Goal: Transaction & Acquisition: Subscribe to service/newsletter

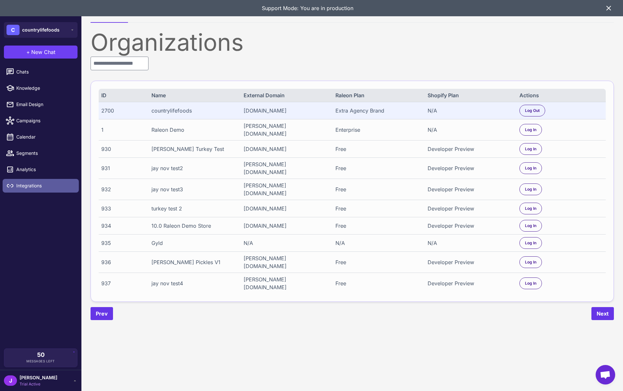
click at [27, 191] on link "Integrations" at bounding box center [41, 186] width 76 height 14
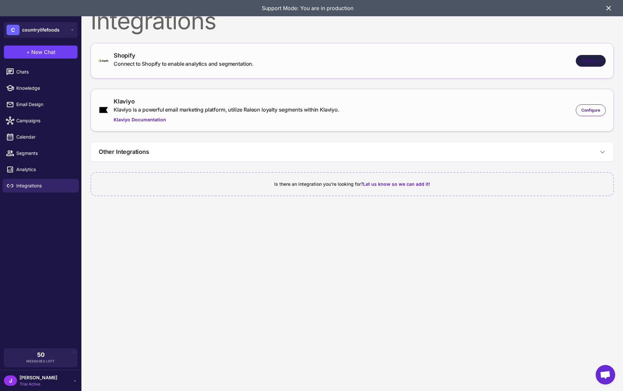
click at [590, 64] on span "Configure" at bounding box center [590, 61] width 19 height 6
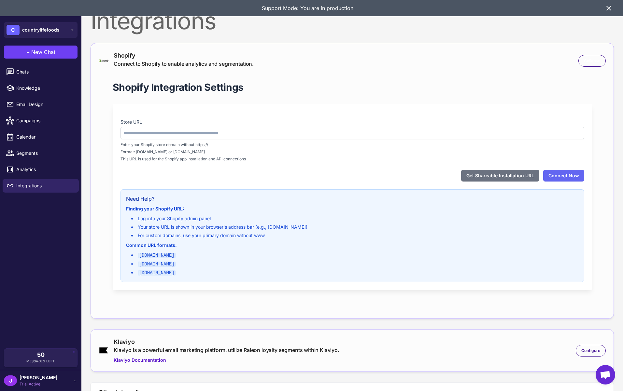
type input "**********"
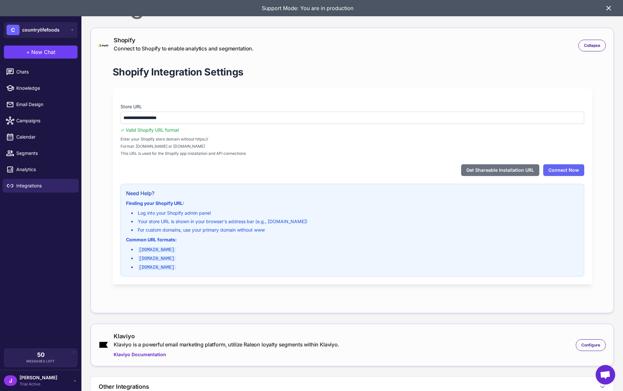
scroll to position [16, 0]
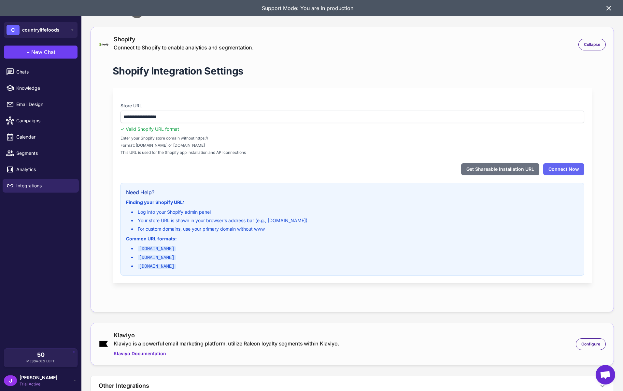
click at [613, 11] on div "Support Mode: You are in production" at bounding box center [311, 8] width 623 height 16
click at [607, 7] on icon at bounding box center [609, 8] width 4 height 4
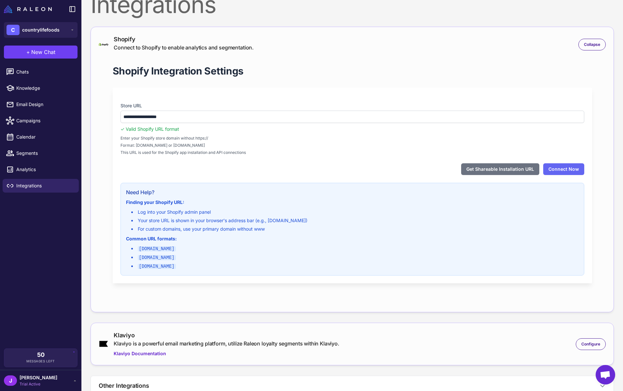
click at [278, 160] on div "**********" at bounding box center [352, 186] width 479 height 196
click at [327, 65] on div "Shopify Integration Settings" at bounding box center [352, 70] width 479 height 13
click at [407, 165] on div "Get Shareable Installation URL Connect Now" at bounding box center [352, 169] width 464 height 12
click at [503, 168] on button "Get Shareable Installation URL" at bounding box center [500, 169] width 78 height 12
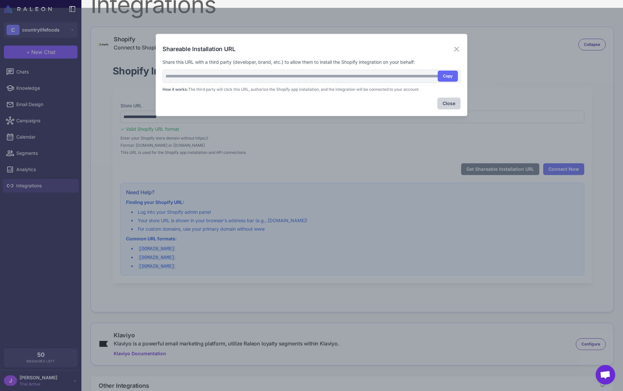
click at [407, 106] on div "Close" at bounding box center [312, 104] width 298 height 12
click at [450, 105] on button "Close" at bounding box center [448, 104] width 23 height 12
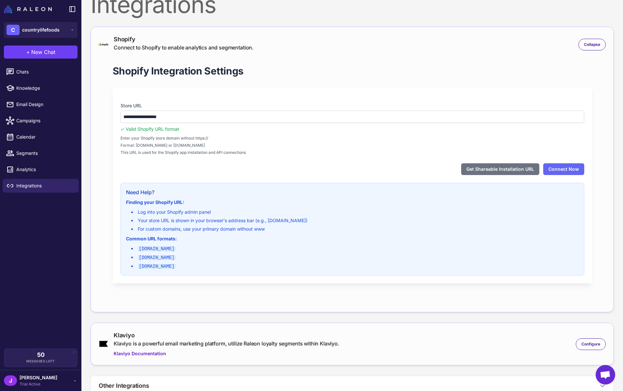
click at [267, 148] on span "Format: yourstore.myshopify.com or custom-domain.com" at bounding box center [352, 146] width 464 height 6
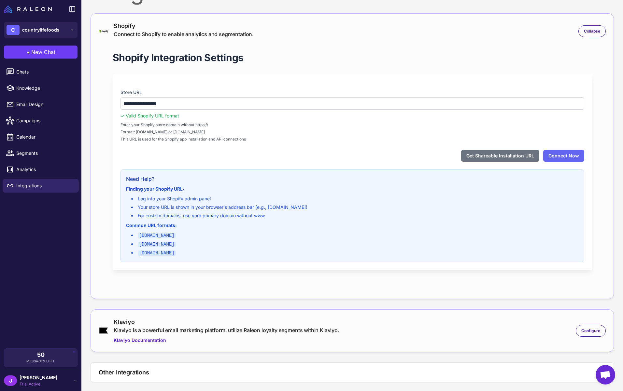
scroll to position [33, 0]
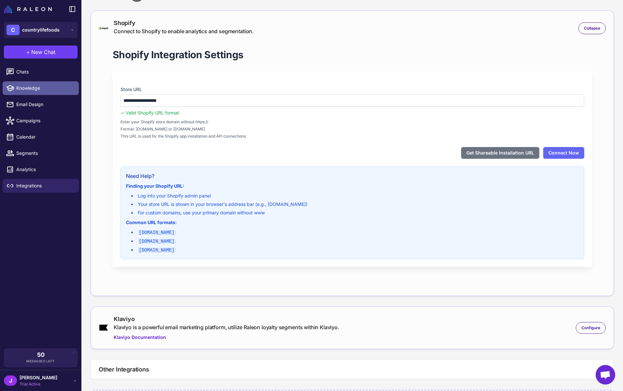
click at [27, 91] on span "Knowledge" at bounding box center [44, 88] width 57 height 7
select select
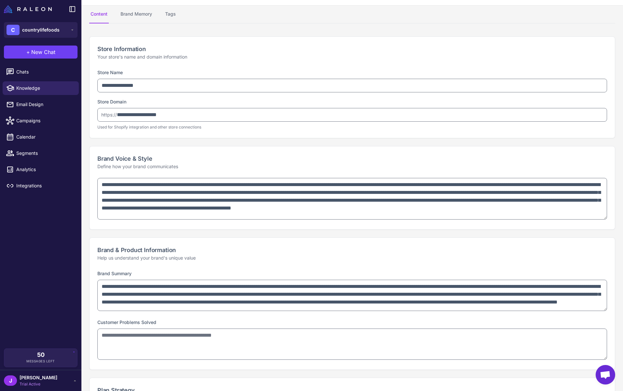
type textarea "**********"
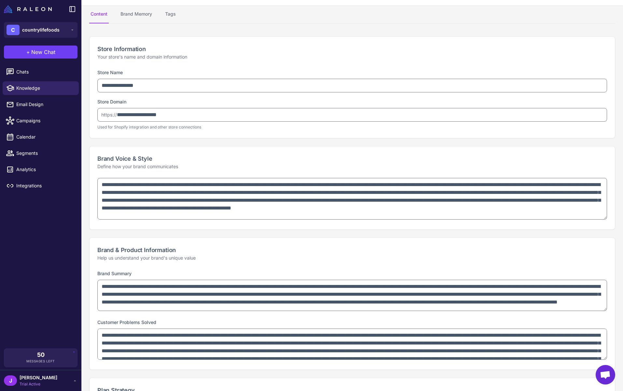
type textarea "**********"
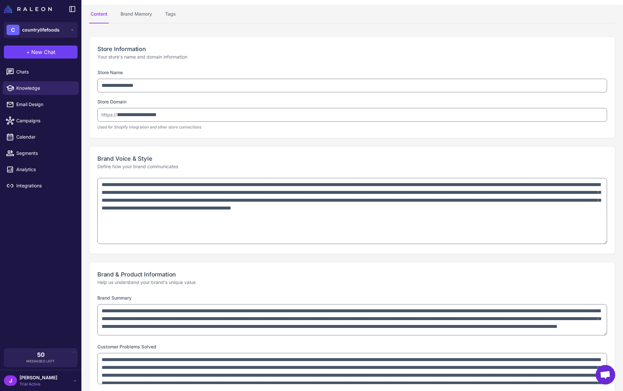
drag, startPoint x: 606, startPoint y: 216, endPoint x: 596, endPoint y: 241, distance: 26.8
click at [596, 241] on textarea "**********" at bounding box center [352, 211] width 510 height 66
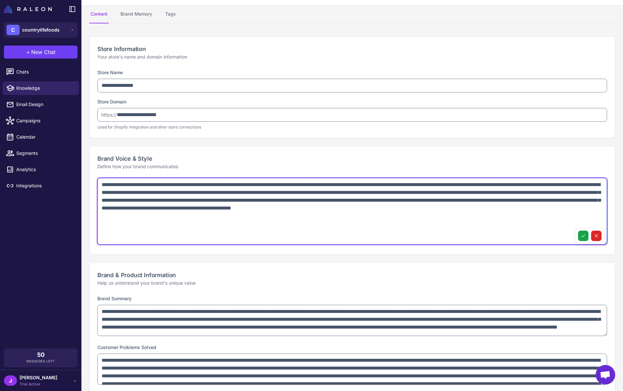
click at [148, 230] on textarea "**********" at bounding box center [352, 211] width 510 height 67
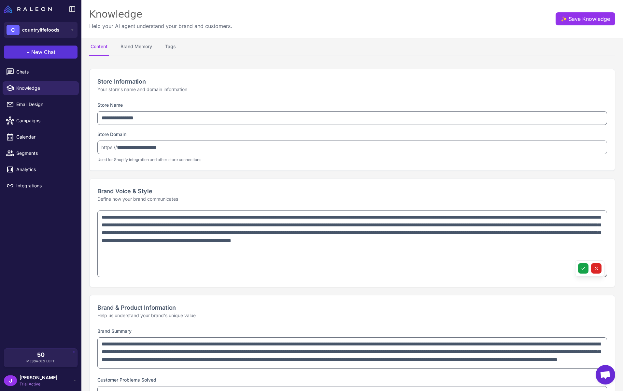
click at [46, 53] on span "New Chat" at bounding box center [43, 52] width 24 height 8
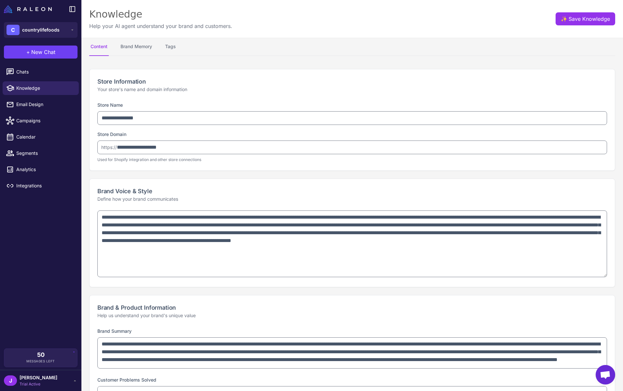
click at [214, 98] on div "Store Information Your store's name and domain information" at bounding box center [352, 85] width 525 height 32
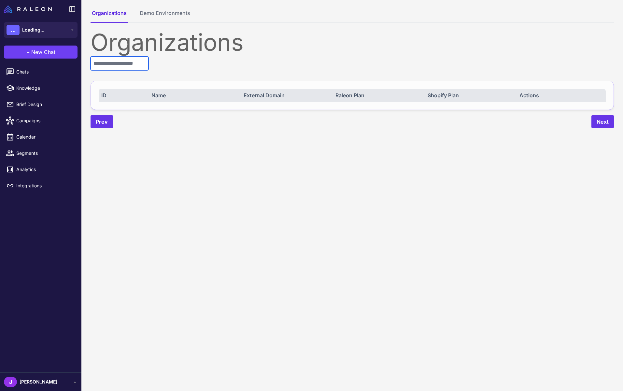
drag, startPoint x: 121, startPoint y: 66, endPoint x: 123, endPoint y: 73, distance: 6.6
click at [121, 66] on input "text" at bounding box center [120, 64] width 58 height 14
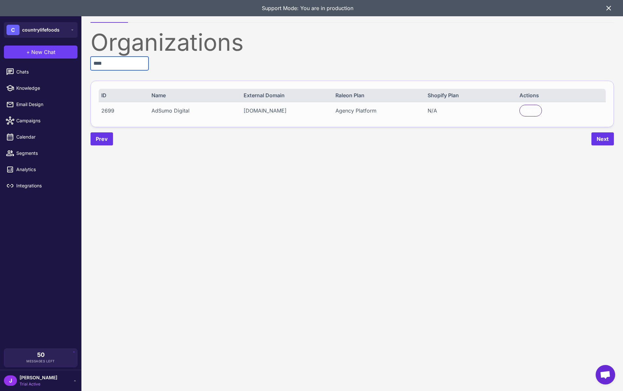
type input "****"
click at [532, 101] on div "ID Name External Domain Raleon Plan Shopify Plan Actions" at bounding box center [352, 95] width 507 height 13
click at [533, 105] on div "Log In" at bounding box center [530, 111] width 22 height 12
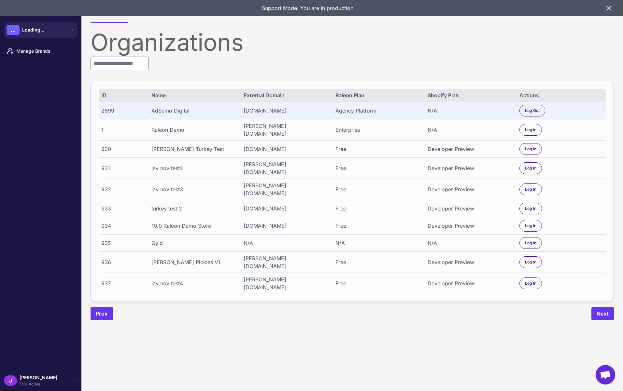
click at [47, 381] on div "[PERSON_NAME] Trial Active" at bounding box center [41, 381] width 74 height 13
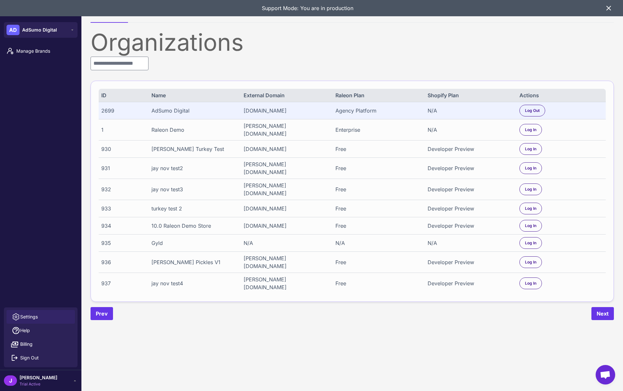
click at [35, 317] on span "Settings" at bounding box center [29, 317] width 18 height 7
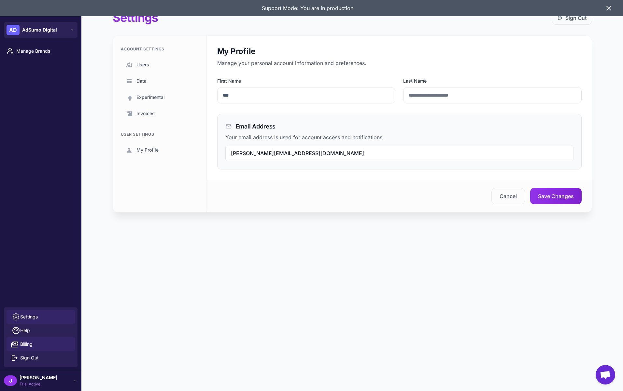
click at [23, 343] on span "Billing" at bounding box center [26, 344] width 12 height 7
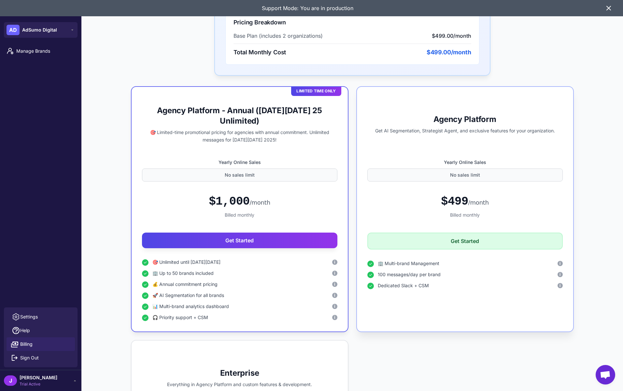
scroll to position [243, 0]
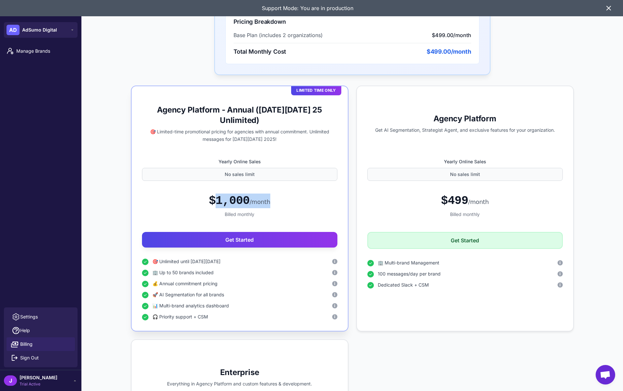
drag, startPoint x: 211, startPoint y: 200, endPoint x: 337, endPoint y: 197, distance: 126.4
click at [337, 197] on div "Limited Time Only Agency Platform - Annual ([DATE][DATE] 25 Unlimited) 🎯 Limite…" at bounding box center [240, 209] width 218 height 246
click at [283, 200] on div "$1,000 /month" at bounding box center [239, 201] width 195 height 15
click at [290, 201] on div "$1,000 /month" at bounding box center [239, 201] width 195 height 15
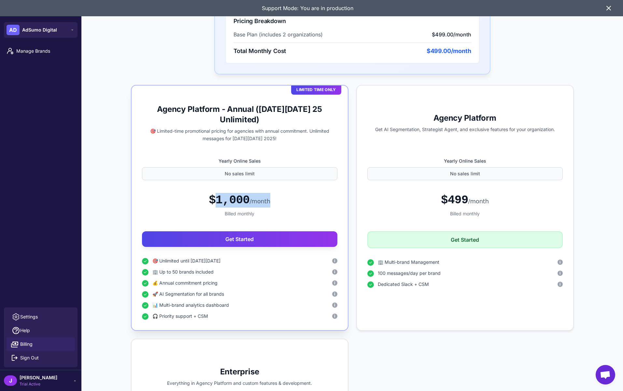
drag, startPoint x: 209, startPoint y: 197, endPoint x: 304, endPoint y: 207, distance: 95.6
click at [304, 207] on div "$1,000 /month" at bounding box center [239, 200] width 195 height 15
click at [285, 203] on div "$1,000 /month" at bounding box center [239, 200] width 195 height 15
